Goal: Task Accomplishment & Management: Manage account settings

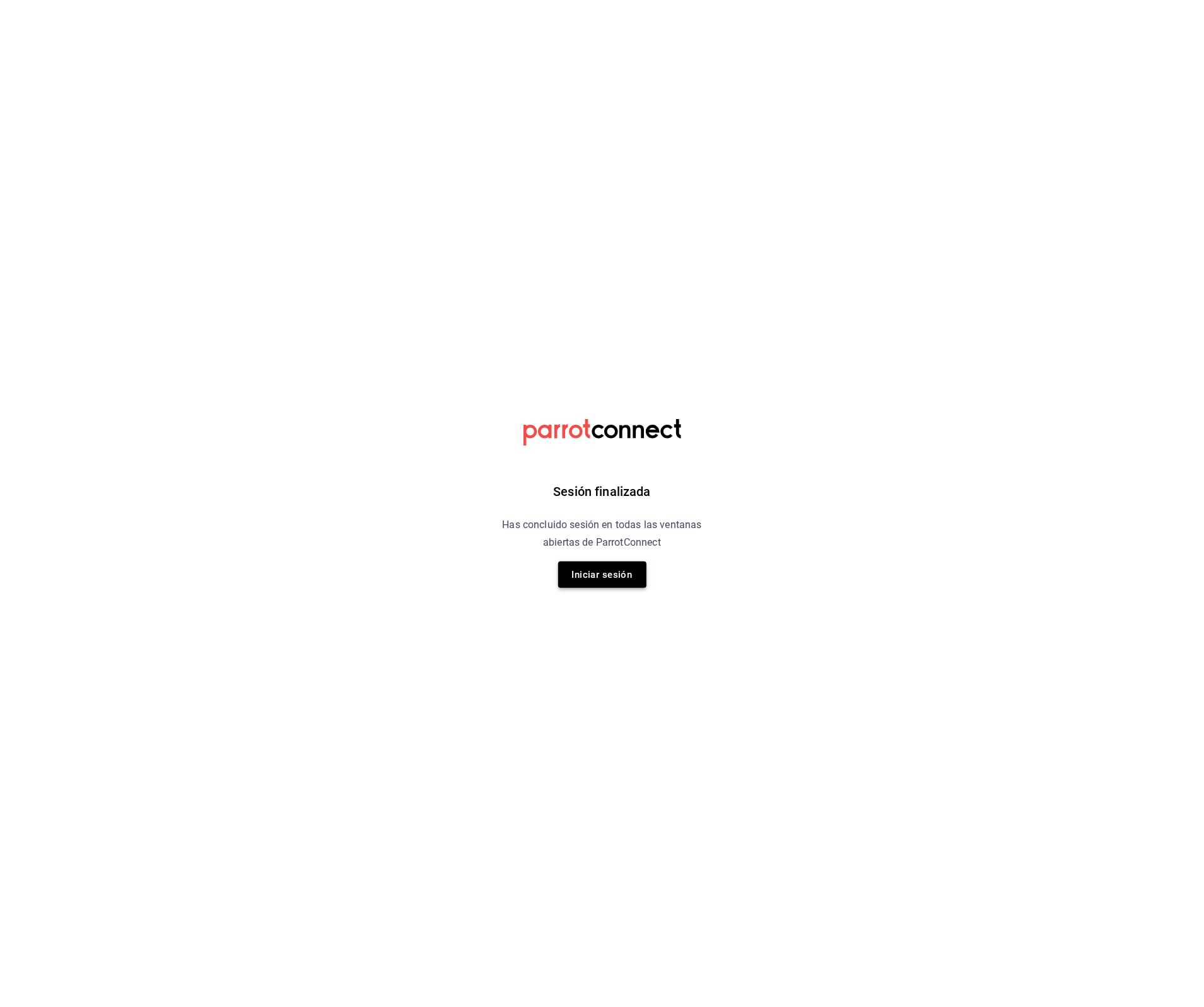
click at [625, 582] on button "Iniciar sesión" at bounding box center [602, 575] width 88 height 27
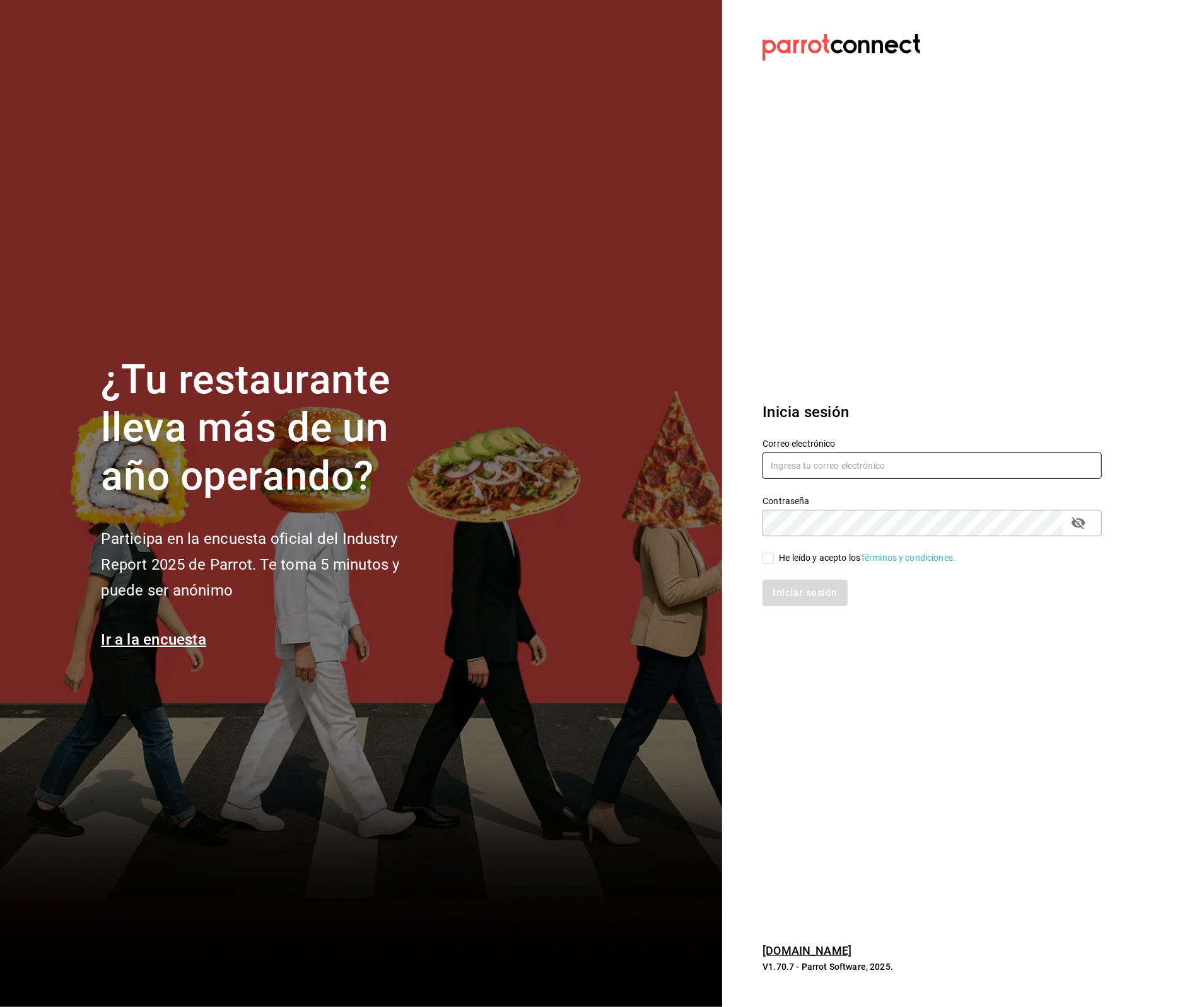
type input "[EMAIL_ADDRESS][DOMAIN_NAME]"
click at [818, 564] on div "He leído y acepto los Términos y condiciones." at bounding box center [867, 559] width 177 height 13
click at [774, 564] on input "He leído y acepto los Términos y condiciones." at bounding box center [768, 559] width 11 height 11
checkbox input "true"
click at [803, 597] on button "Iniciar sesión" at bounding box center [804, 593] width 85 height 27
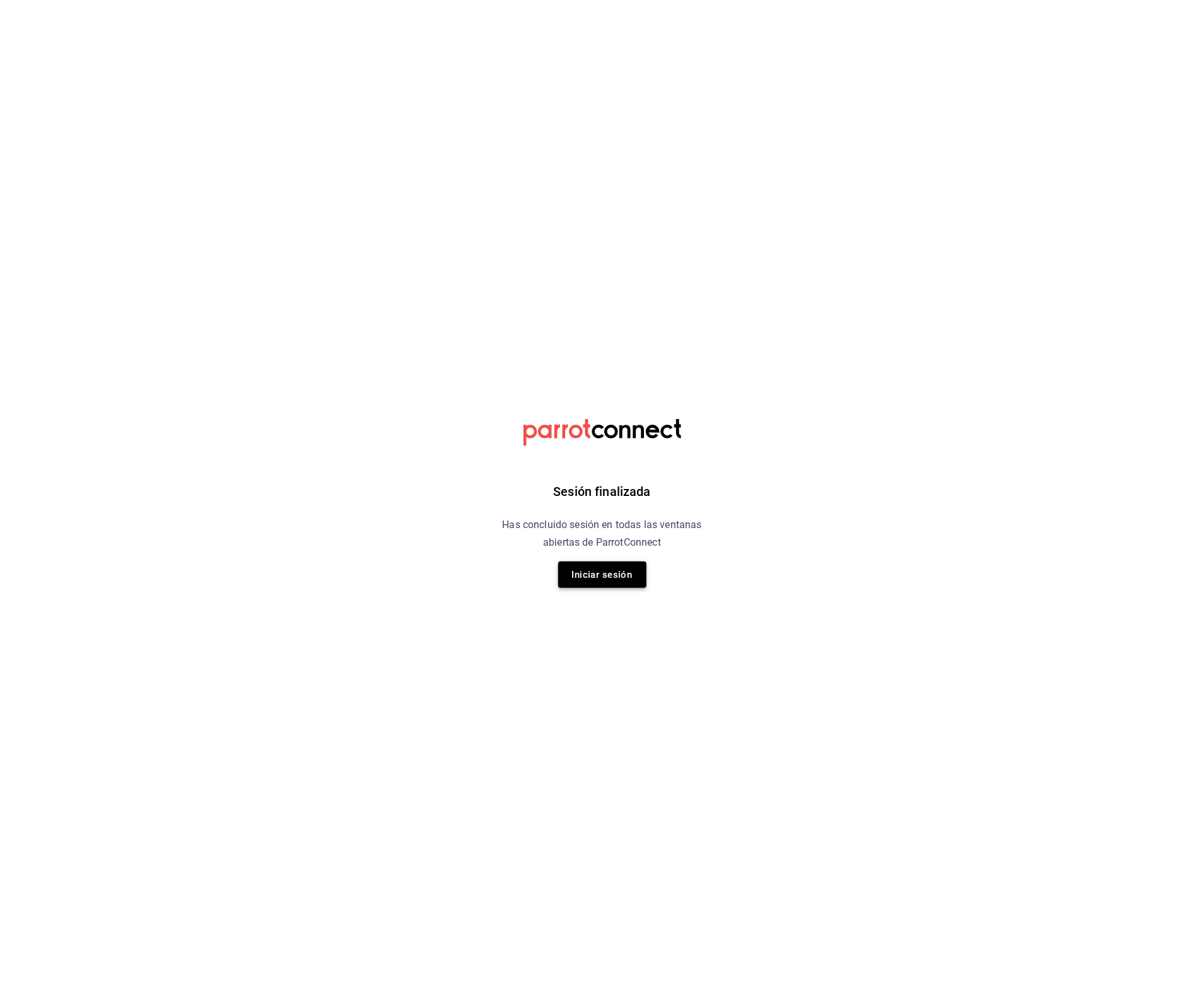
click at [603, 572] on button "Iniciar sesión" at bounding box center [602, 575] width 88 height 27
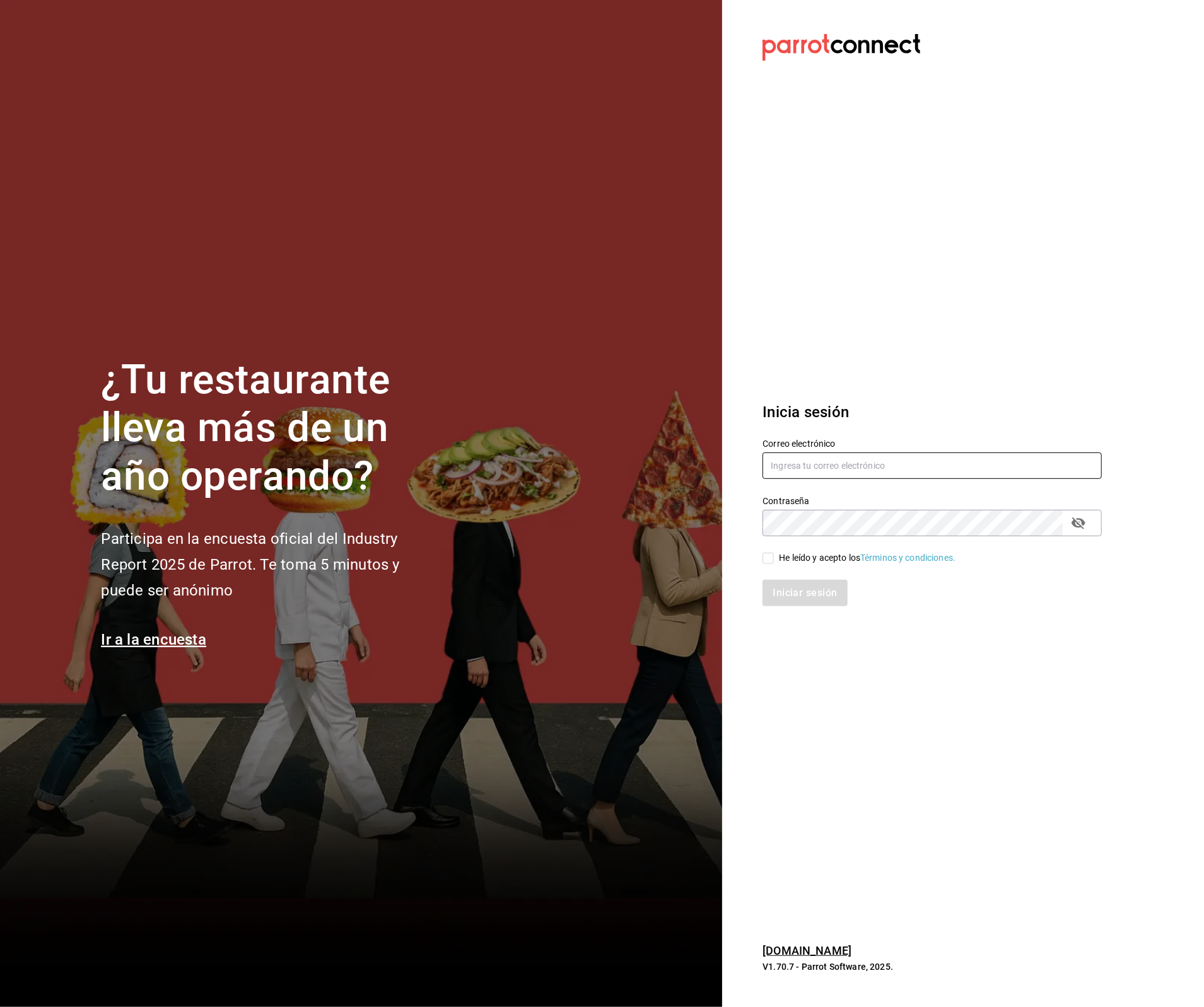
type input "[EMAIL_ADDRESS][DOMAIN_NAME]"
click at [832, 563] on div "He leído y acepto los Términos y condiciones." at bounding box center [867, 559] width 177 height 13
click at [774, 563] on input "He leído y acepto los Términos y condiciones." at bounding box center [768, 559] width 11 height 11
checkbox input "true"
click at [821, 595] on button "Iniciar sesión" at bounding box center [804, 593] width 85 height 27
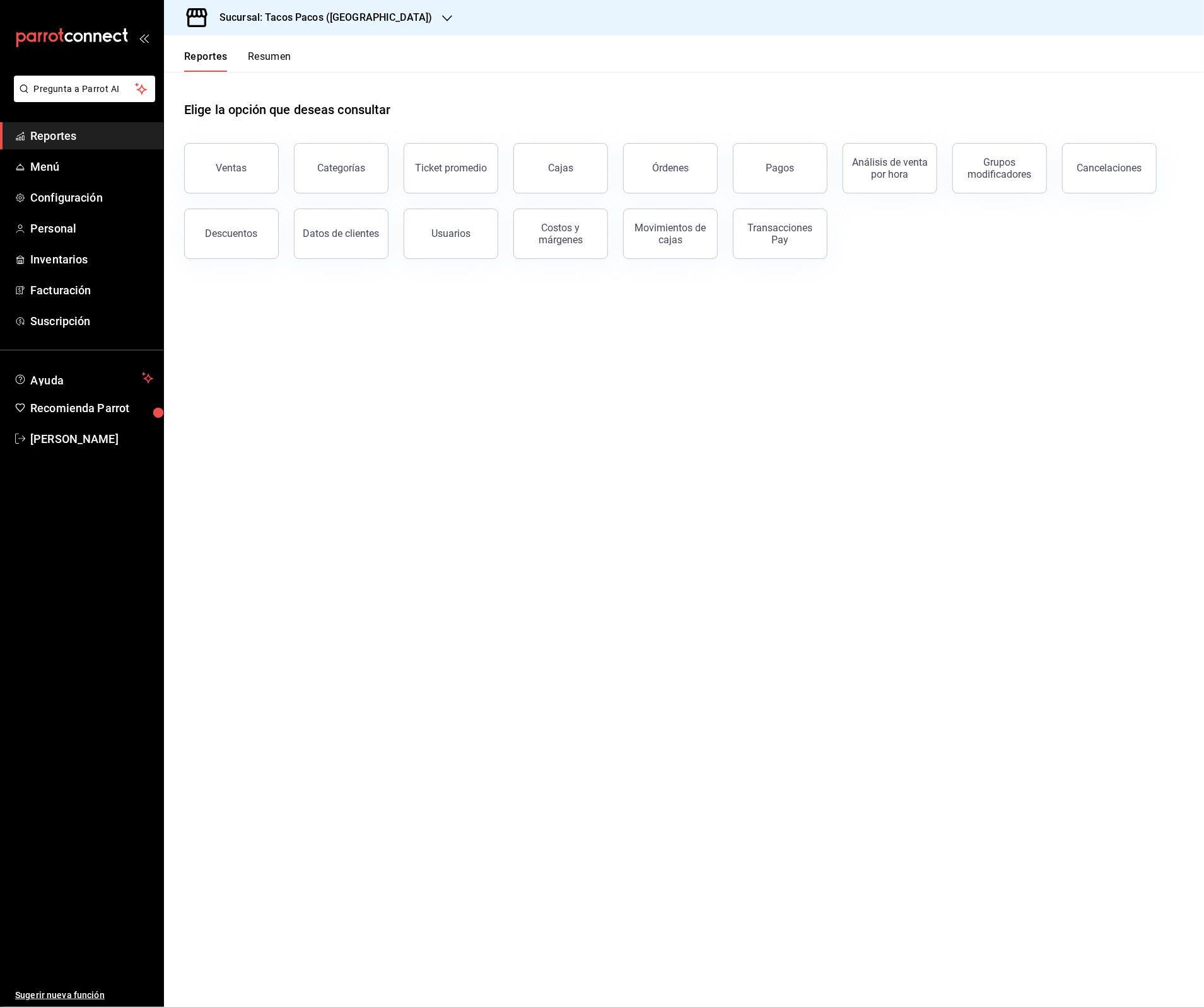
click at [362, 22] on h3 "Sucursal: Tacos Pacos (Barragan)" at bounding box center [320, 18] width 222 height 15
click at [267, 84] on span "Tacos Pacos (bartolomeo)" at bounding box center [238, 83] width 128 height 13
